Goal: Information Seeking & Learning: Find specific fact

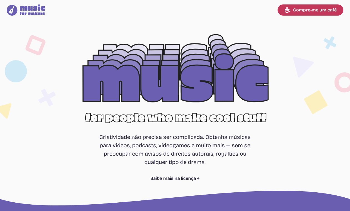
select select "most popular"
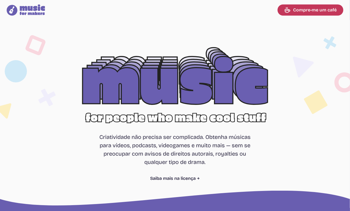
click at [0, 0] on icon at bounding box center [0, 0] width 0 height 0
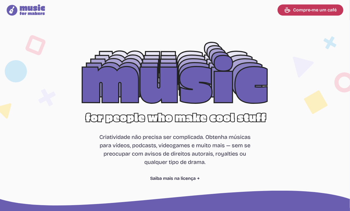
click at [168, 85] on div at bounding box center [175, 89] width 350 height 113
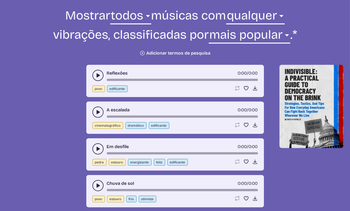
scroll to position [216, 0]
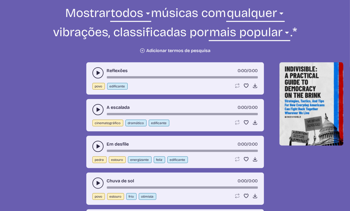
click at [192, 53] on font "Adicionar termos de pesquisa" at bounding box center [178, 50] width 64 height 5
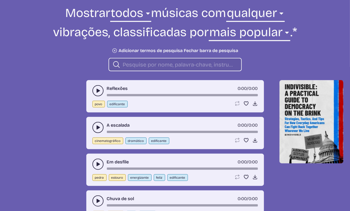
click at [185, 68] on input "procurar" at bounding box center [180, 64] width 114 height 7
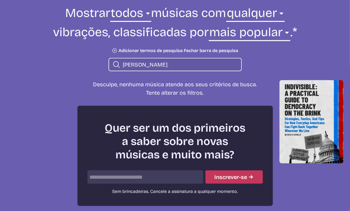
type input "[PERSON_NAME]"
